Goal: Task Accomplishment & Management: Use online tool/utility

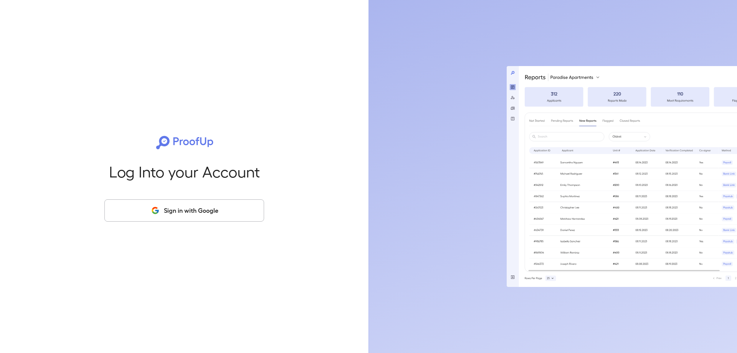
click at [201, 213] on button "Sign in with Google" at bounding box center [184, 210] width 160 height 22
click at [193, 212] on button "Sign in with Google" at bounding box center [184, 210] width 160 height 22
click at [643, 41] on div at bounding box center [562, 176] width 350 height 353
click at [180, 210] on button "Sign in with Google" at bounding box center [184, 210] width 160 height 22
drag, startPoint x: 180, startPoint y: 211, endPoint x: 181, endPoint y: 214, distance: 3.9
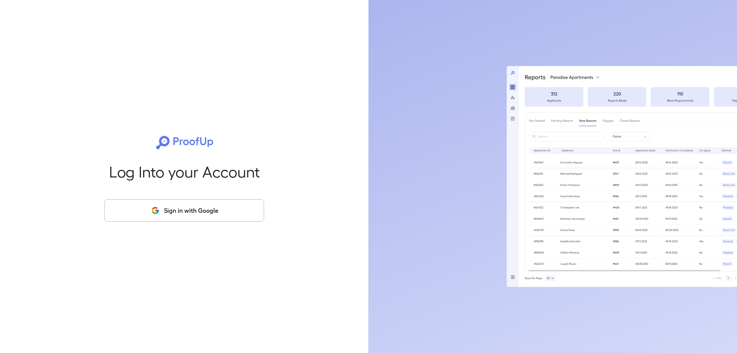
click at [181, 214] on button "Sign in with Google" at bounding box center [184, 210] width 160 height 22
drag, startPoint x: 608, startPoint y: 76, endPoint x: 550, endPoint y: 75, distance: 57.9
click at [550, 75] on rect at bounding box center [641, 176] width 270 height 221
click at [584, 78] on rect at bounding box center [641, 176] width 270 height 221
click at [219, 211] on button "Sign in with Google" at bounding box center [184, 210] width 160 height 22
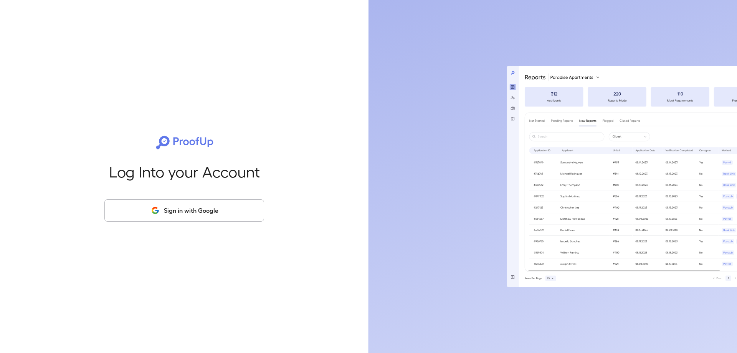
click at [549, 274] on rect at bounding box center [641, 176] width 270 height 221
click at [557, 102] on rect at bounding box center [554, 97] width 59 height 20
click at [590, 123] on rect at bounding box center [648, 191] width 247 height 159
click at [575, 288] on div at bounding box center [562, 176] width 350 height 353
click at [229, 259] on div "Log Into your Account Sign in with Google" at bounding box center [184, 176] width 344 height 353
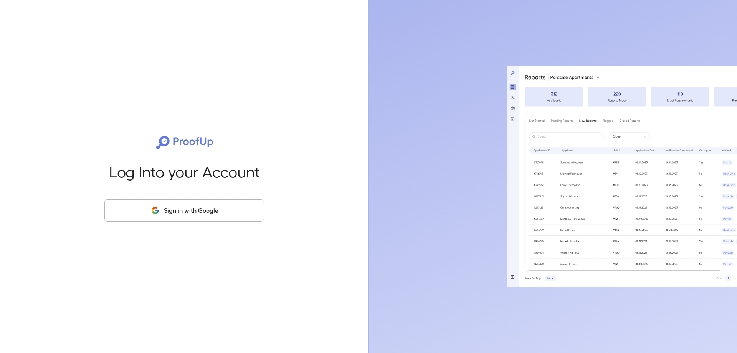
click at [233, 205] on div "Log Into your Account Sign in with Google" at bounding box center [184, 176] width 344 height 353
click at [180, 209] on button "Sign in with Google" at bounding box center [184, 210] width 160 height 22
click at [478, 210] on div at bounding box center [562, 176] width 350 height 353
click at [429, 90] on div at bounding box center [562, 176] width 350 height 353
click at [248, 88] on div "Log Into your Account Sign in with Google" at bounding box center [184, 176] width 344 height 353
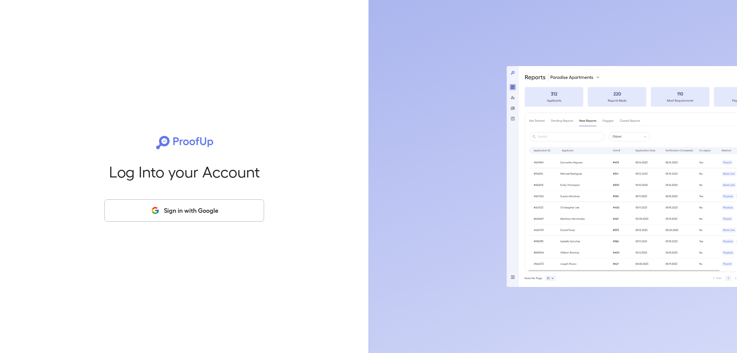
click at [189, 213] on button "Sign in with Google" at bounding box center [184, 210] width 160 height 22
click at [330, 213] on div "Log Into your Account Sign in with Google" at bounding box center [184, 176] width 344 height 353
click at [184, 206] on button "Sign in with Google" at bounding box center [184, 210] width 160 height 22
drag, startPoint x: 191, startPoint y: 209, endPoint x: 186, endPoint y: 207, distance: 4.8
click at [190, 209] on button "Sign in with Google" at bounding box center [184, 210] width 160 height 22
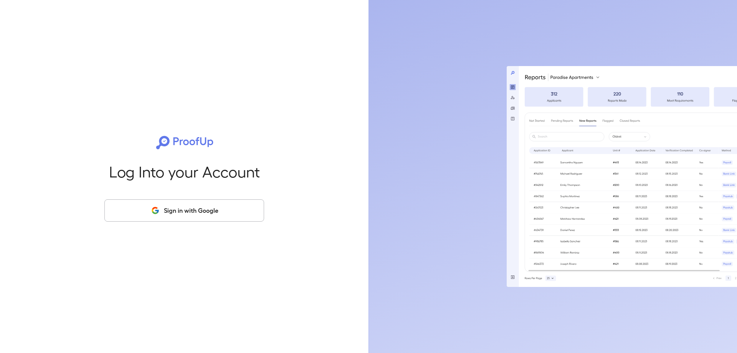
drag, startPoint x: 212, startPoint y: 209, endPoint x: 331, endPoint y: 149, distance: 133.0
click at [212, 208] on button "Sign in with Google" at bounding box center [184, 210] width 160 height 22
drag, startPoint x: 214, startPoint y: 213, endPoint x: 209, endPoint y: 210, distance: 6.2
click at [213, 213] on button "Sign in with Google" at bounding box center [184, 210] width 160 height 22
click at [459, 59] on div at bounding box center [562, 176] width 350 height 353
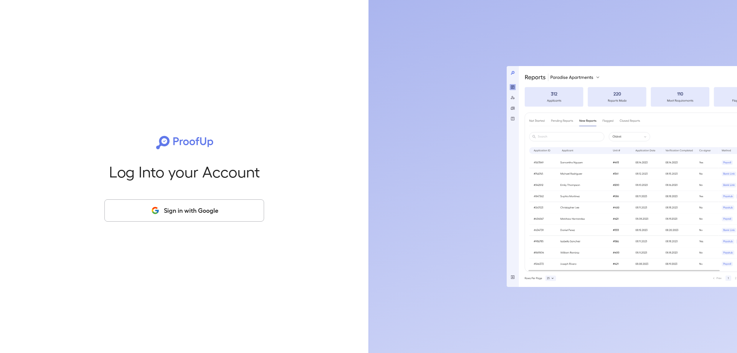
click at [475, 63] on div at bounding box center [562, 176] width 350 height 353
click at [236, 210] on button "Sign in with Google" at bounding box center [184, 210] width 160 height 22
click at [384, 202] on div at bounding box center [552, 176] width 368 height 353
